Goal: Task Accomplishment & Management: Use online tool/utility

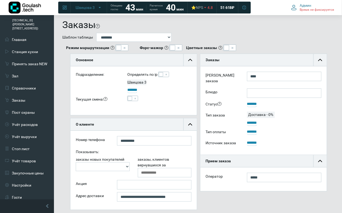
scroll to position [36, 127]
click at [19, 94] on link "Заказы" at bounding box center [27, 100] width 54 height 12
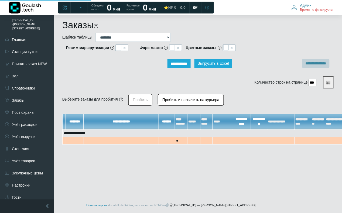
scroll to position [36, 127]
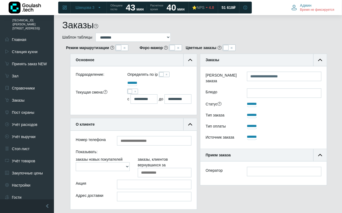
click at [129, 90] on span at bounding box center [130, 91] width 4 height 4
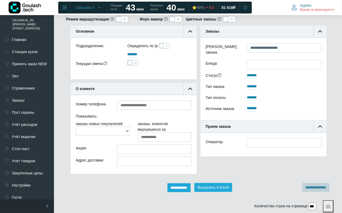
scroll to position [93, 0]
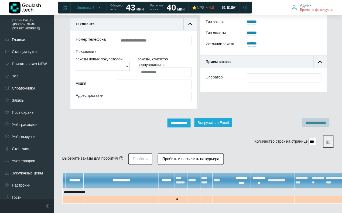
click at [173, 120] on input "**********" at bounding box center [178, 123] width 23 height 9
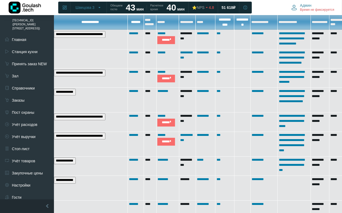
scroll to position [257, 44]
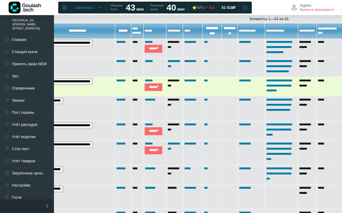
click at [82, 82] on input "**********" at bounding box center [66, 81] width 51 height 7
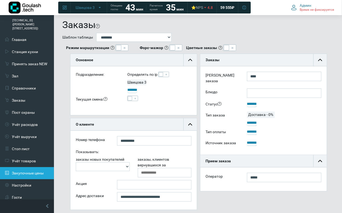
scroll to position [67, 0]
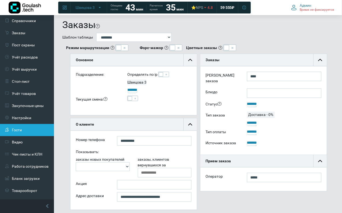
click at [32, 127] on link "Гости" at bounding box center [27, 130] width 54 height 12
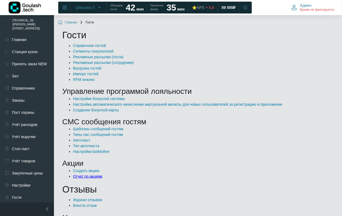
click at [88, 177] on link "Отчет по акциям" at bounding box center [87, 176] width 29 height 4
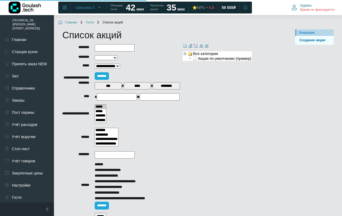
select select
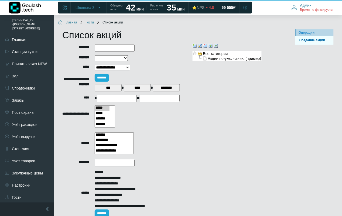
scroll to position [32, 0]
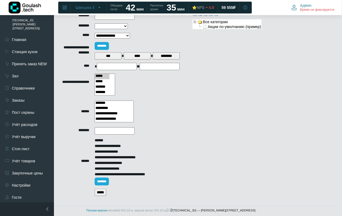
click at [100, 191] on input "*****" at bounding box center [101, 192] width 12 height 7
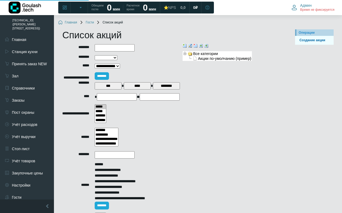
select select
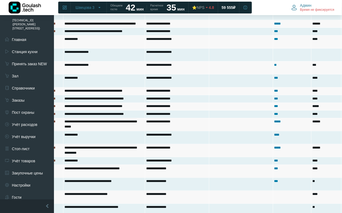
scroll to position [505, 44]
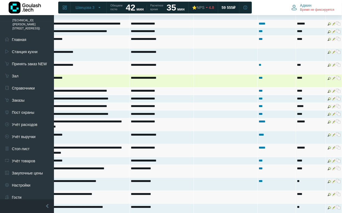
click at [337, 76] on img at bounding box center [338, 78] width 4 height 4
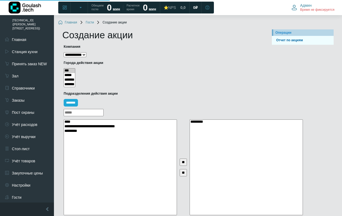
select select
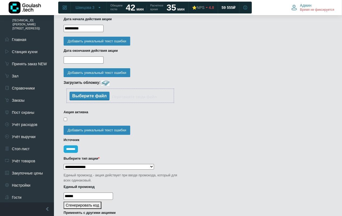
scroll to position [399, 0]
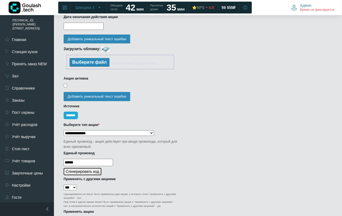
click at [77, 168] on button "Сгенерировать код" at bounding box center [83, 171] width 38 height 7
type input "**********"
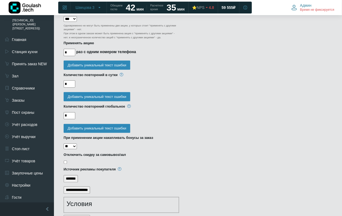
scroll to position [691, 0]
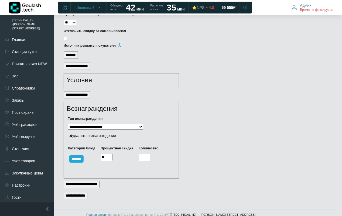
click at [83, 192] on input "**********" at bounding box center [76, 195] width 24 height 7
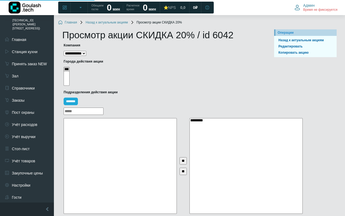
select select
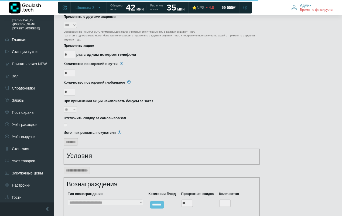
scroll to position [559, 0]
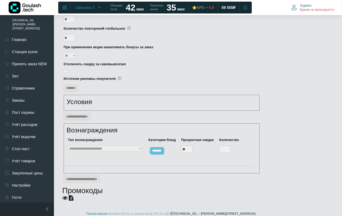
click at [72, 195] on icon at bounding box center [71, 197] width 5 height 5
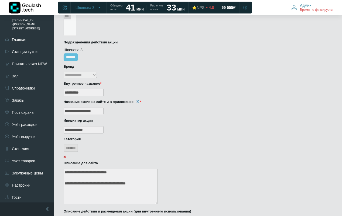
scroll to position [0, 0]
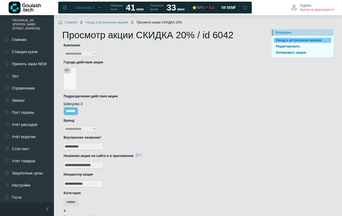
click at [301, 43] on link "Назад к актуальным акциям" at bounding box center [302, 40] width 57 height 5
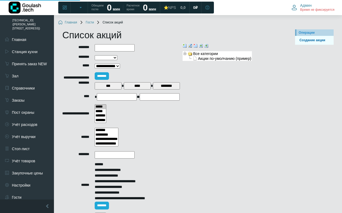
select select
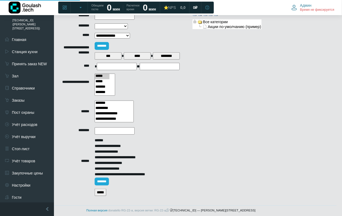
scroll to position [32, 0]
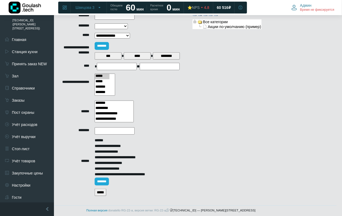
click at [106, 189] on input "*****" at bounding box center [101, 192] width 12 height 7
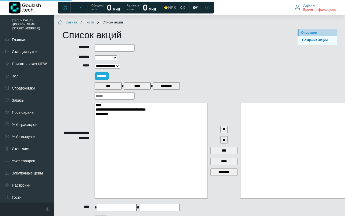
select select
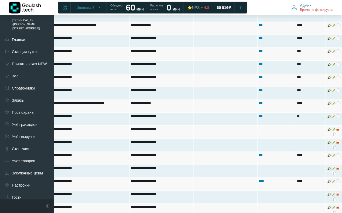
scroll to position [755, 44]
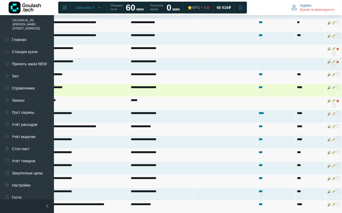
click at [337, 89] on img at bounding box center [338, 87] width 4 height 4
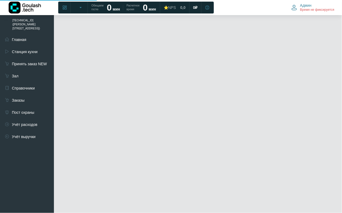
select select
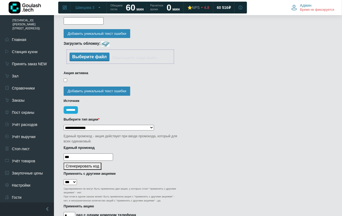
scroll to position [438, 0]
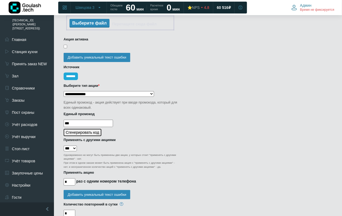
click at [90, 129] on button "Сгенерировать код" at bounding box center [83, 132] width 38 height 7
type input "**********"
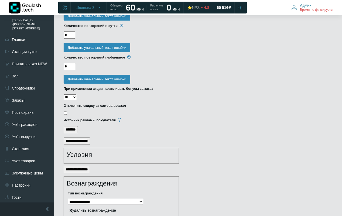
scroll to position [684, 0]
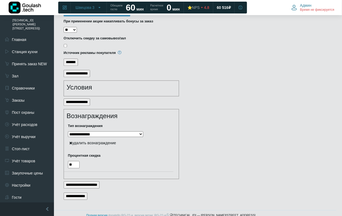
click at [76, 193] on input "**********" at bounding box center [76, 196] width 24 height 7
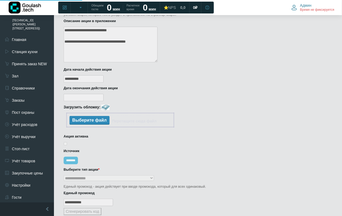
scroll to position [559, 0]
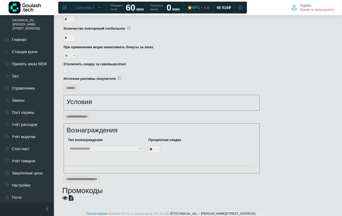
click at [65, 195] on icon at bounding box center [64, 197] width 5 height 5
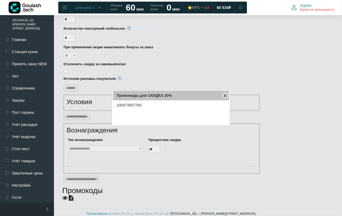
click at [123, 105] on div "100973507780" at bounding box center [171, 112] width 116 height 24
copy div "100973507780"
